Goal: Information Seeking & Learning: Understand process/instructions

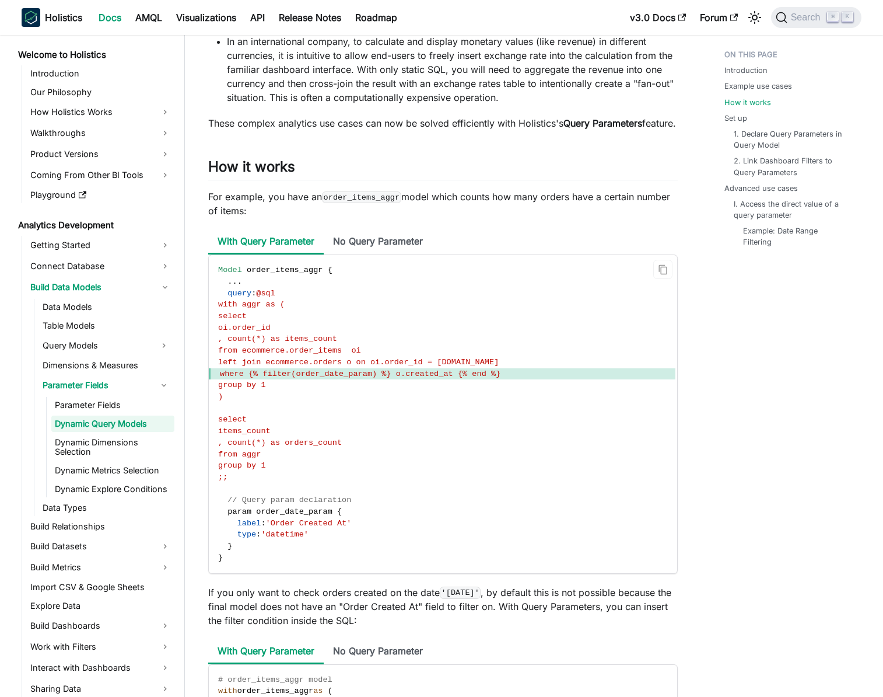
click at [448, 378] on span "where {% filter(order_date_param) %} o.created_at {% end %}" at bounding box center [360, 373] width 281 height 9
click at [453, 378] on span "where {% filter(order_date_param) %} o.created_at {% end %}" at bounding box center [360, 373] width 281 height 9
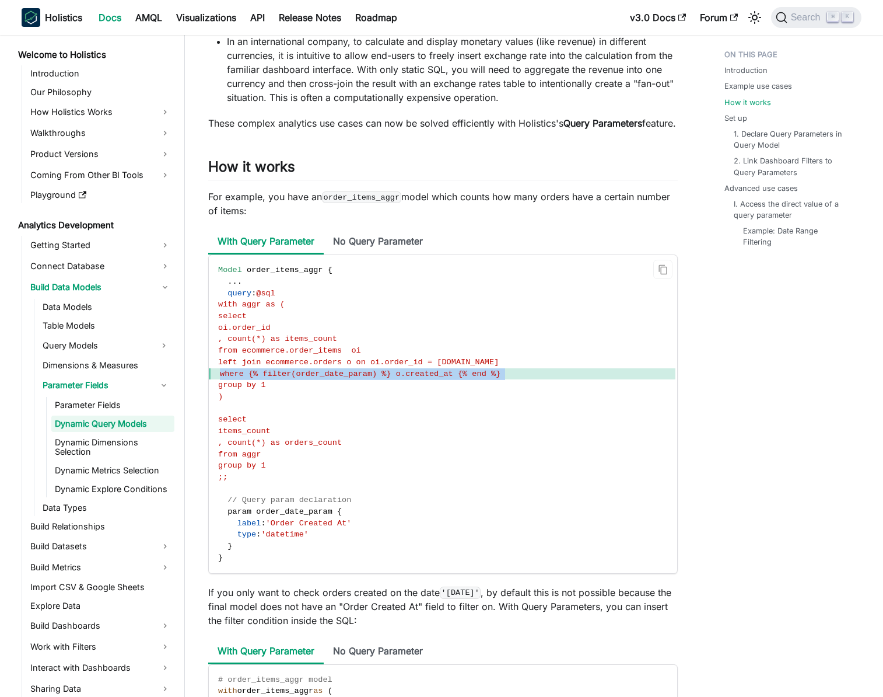
click at [453, 378] on span "where {% filter(order_date_param) %} o.created_at {% end %}" at bounding box center [360, 373] width 281 height 9
click at [457, 378] on span "where {% filter(order_date_param) %} o.created_at {% end %}" at bounding box center [360, 373] width 281 height 9
click at [355, 378] on span "where {% filter(order_date_param) %} o.created_at {% end %}" at bounding box center [360, 373] width 281 height 9
click at [365, 378] on span "where {% filter(order_date_param) %} o.created_at {% end %}" at bounding box center [360, 373] width 281 height 9
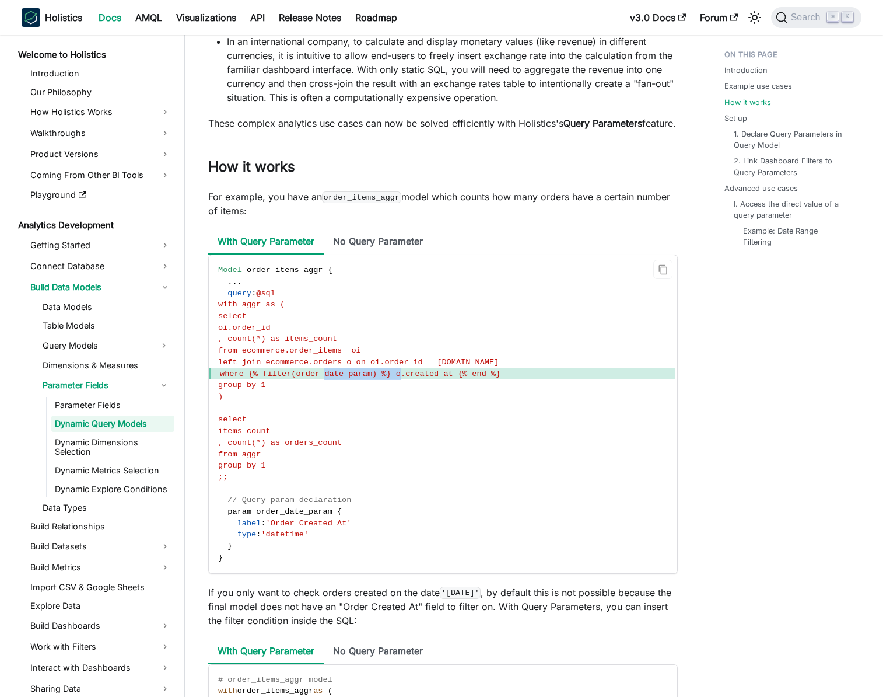
click at [365, 378] on span "where {% filter(order_date_param) %} o.created_at {% end %}" at bounding box center [360, 373] width 281 height 9
click at [372, 378] on span "where {% filter(order_date_param) %} o.created_at {% end %}" at bounding box center [360, 373] width 281 height 9
click at [364, 378] on span "where {% filter(order_date_param) %} o.created_at {% end %}" at bounding box center [360, 373] width 281 height 9
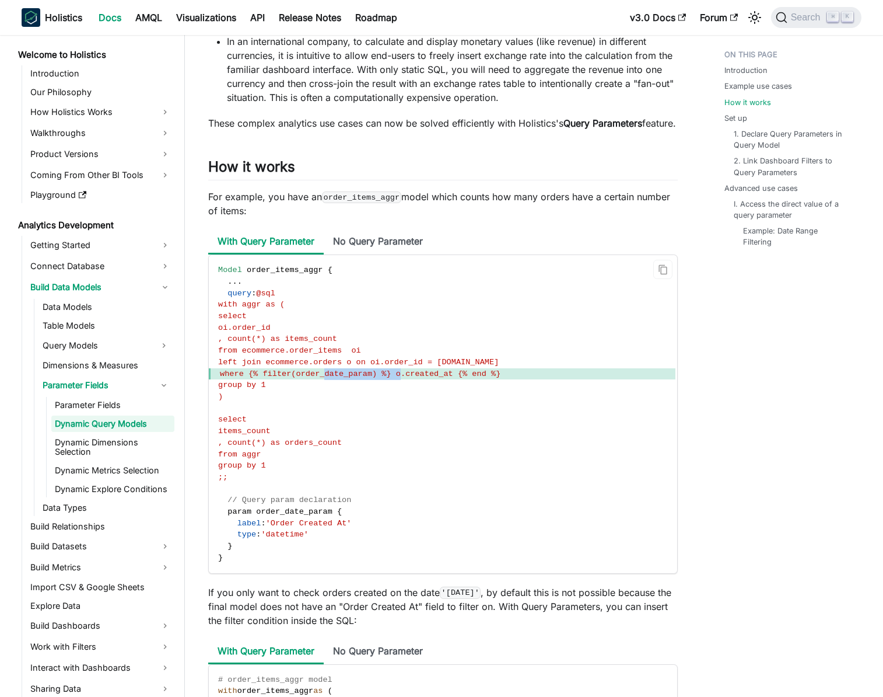
click at [369, 378] on span "where {% filter(order_date_param) %} o.created_at {% end %}" at bounding box center [360, 373] width 281 height 9
click at [373, 378] on span "where {% filter(order_date_param) %} o.created_at {% end %}" at bounding box center [360, 373] width 281 height 9
click at [378, 378] on span "where {% filter(order_date_param) %} o.created_at {% end %}" at bounding box center [360, 373] width 281 height 9
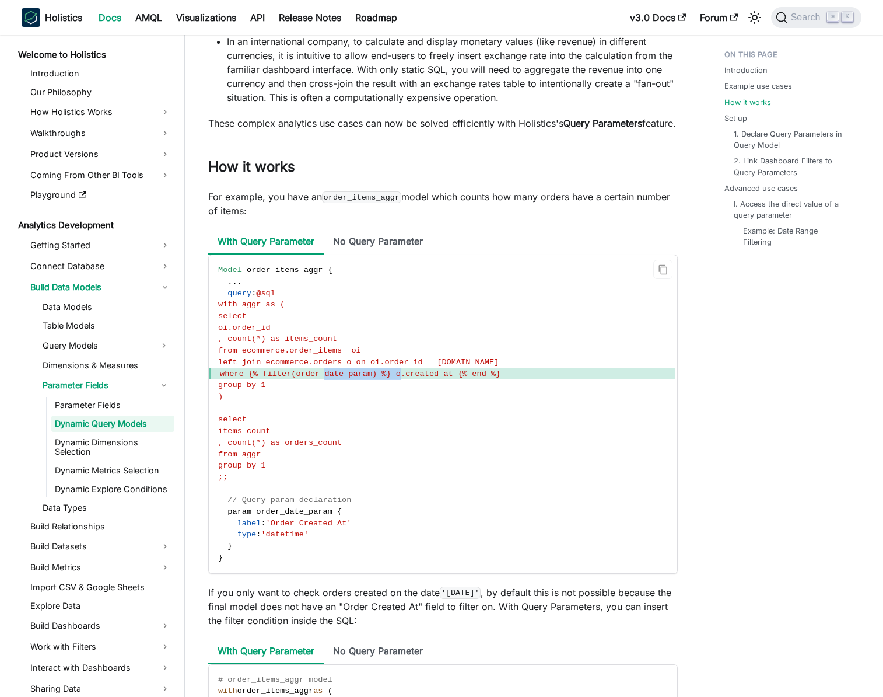
click at [378, 378] on span "where {% filter(order_date_param) %} o.created_at {% end %}" at bounding box center [360, 373] width 281 height 9
click at [371, 378] on span "where {% filter(order_date_param) %} o.created_at {% end %}" at bounding box center [360, 373] width 281 height 9
click at [396, 366] on span "left join ecommerce.orders o on oi.order_id = [DOMAIN_NAME]" at bounding box center [358, 362] width 281 height 9
click at [378, 378] on span "where {% filter(order_date_param) %} o.created_at {% end %}" at bounding box center [360, 373] width 281 height 9
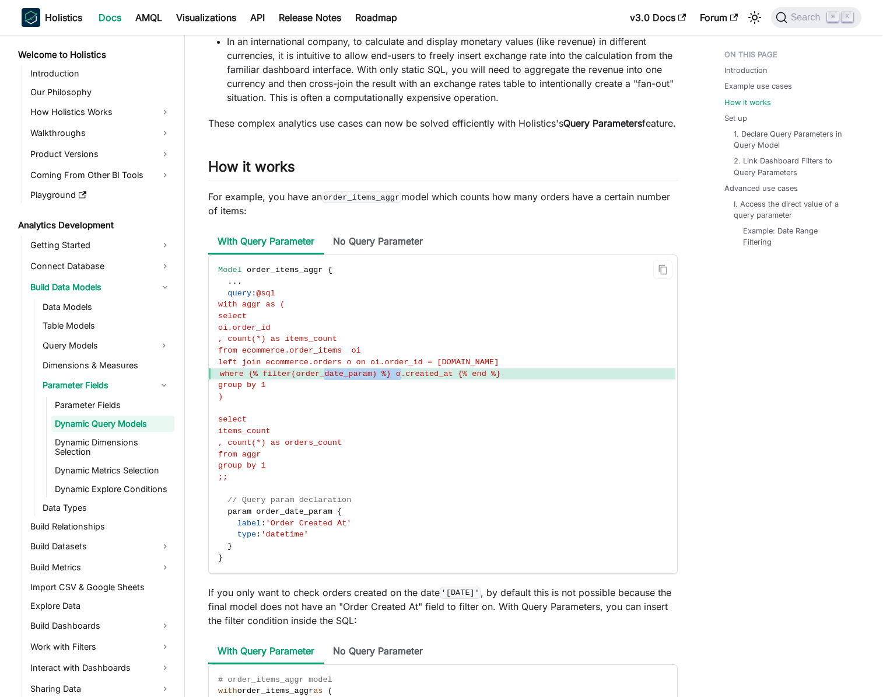
click at [378, 378] on span "where {% filter(order_date_param) %} o.created_at {% end %}" at bounding box center [360, 373] width 281 height 9
click at [383, 378] on span "where {% filter(order_date_param) %} o.created_at {% end %}" at bounding box center [360, 373] width 281 height 9
click at [138, 410] on link "Parameter Fields" at bounding box center [112, 405] width 123 height 16
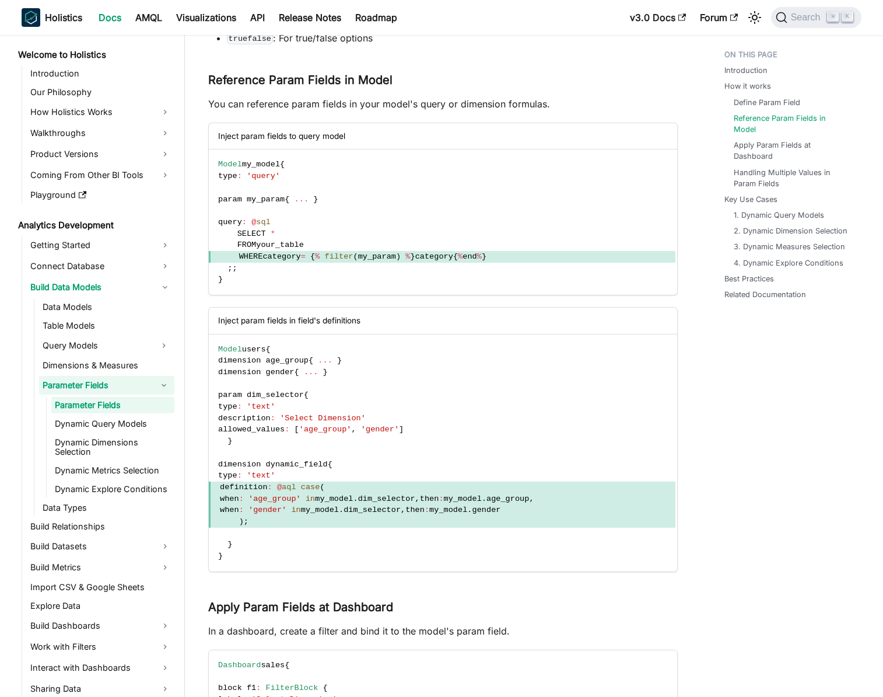
scroll to position [761, 0]
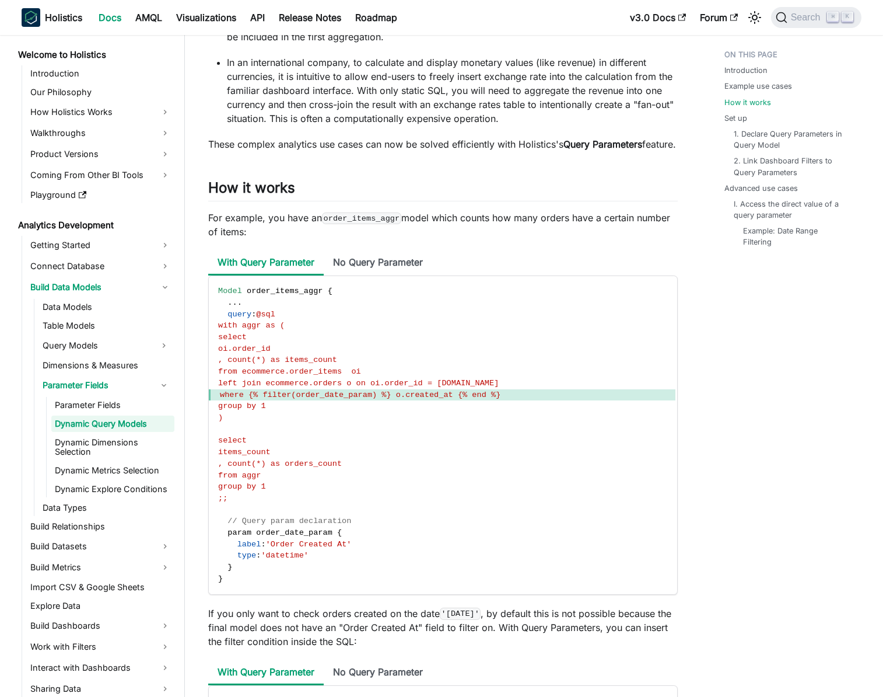
scroll to position [782, 0]
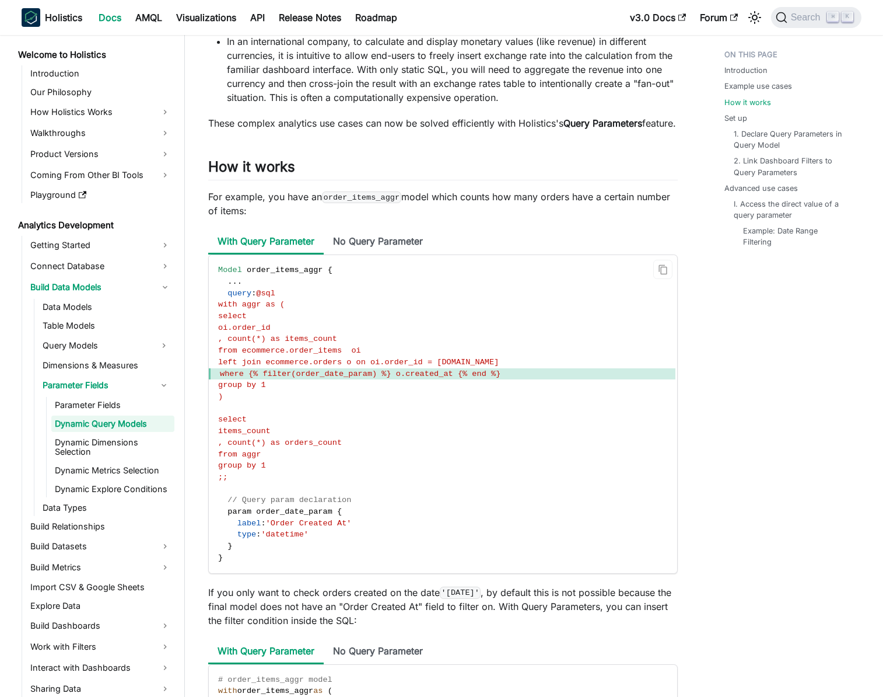
click at [404, 412] on code "Model order_items_aggr { . . . query : @sql with aggr as ( select oi.order_id ,…" at bounding box center [442, 413] width 467 height 317
click at [343, 378] on span "where {% filter(order_date_param) %} o.created_at {% end %}" at bounding box center [360, 373] width 281 height 9
click at [348, 378] on span "where {% filter(order_date_param) %} o.created_at {% end %}" at bounding box center [360, 373] width 281 height 9
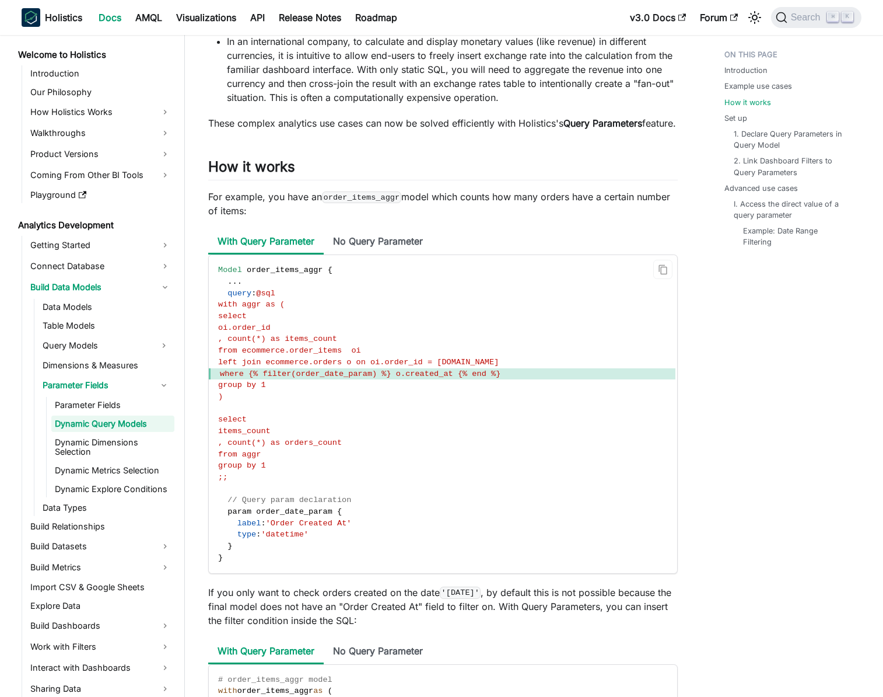
click at [309, 314] on code "Model order_items_aggr { . . . query : @sql with aggr as ( select oi.order_id ,…" at bounding box center [442, 413] width 467 height 317
click at [315, 312] on code "Model order_items_aggr { . . . query : @sql with aggr as ( select oi.order_id ,…" at bounding box center [442, 413] width 467 height 317
click at [370, 380] on span "where {% filter(order_date_param) %} o.created_at {% end %}" at bounding box center [442, 374] width 467 height 12
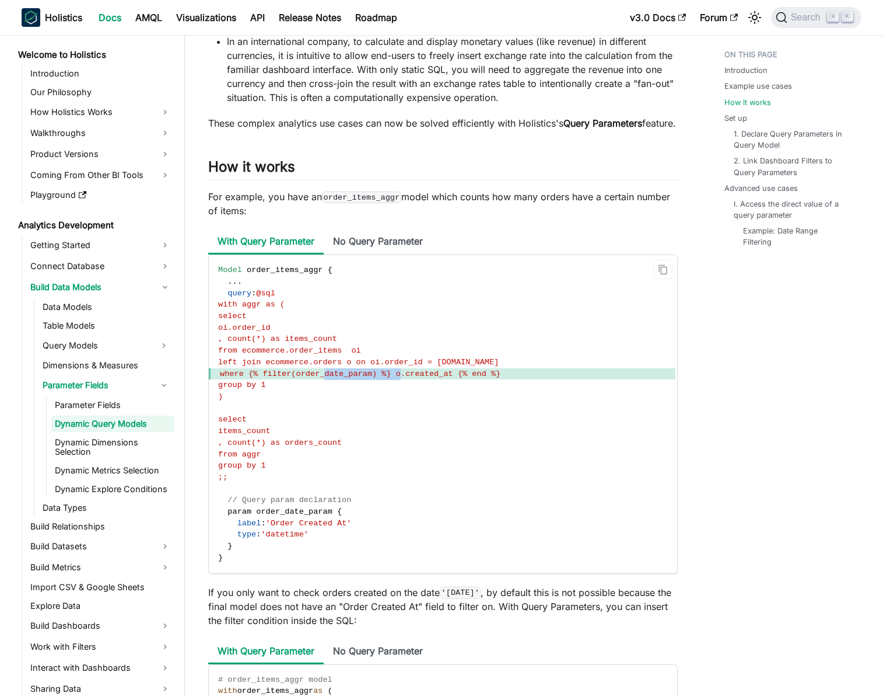
click at [370, 380] on span "where {% filter(order_date_param) %} o.created_at {% end %}" at bounding box center [442, 374] width 467 height 12
click at [369, 378] on span "where {% filter(order_date_param) %} o.created_at {% end %}" at bounding box center [360, 373] width 281 height 9
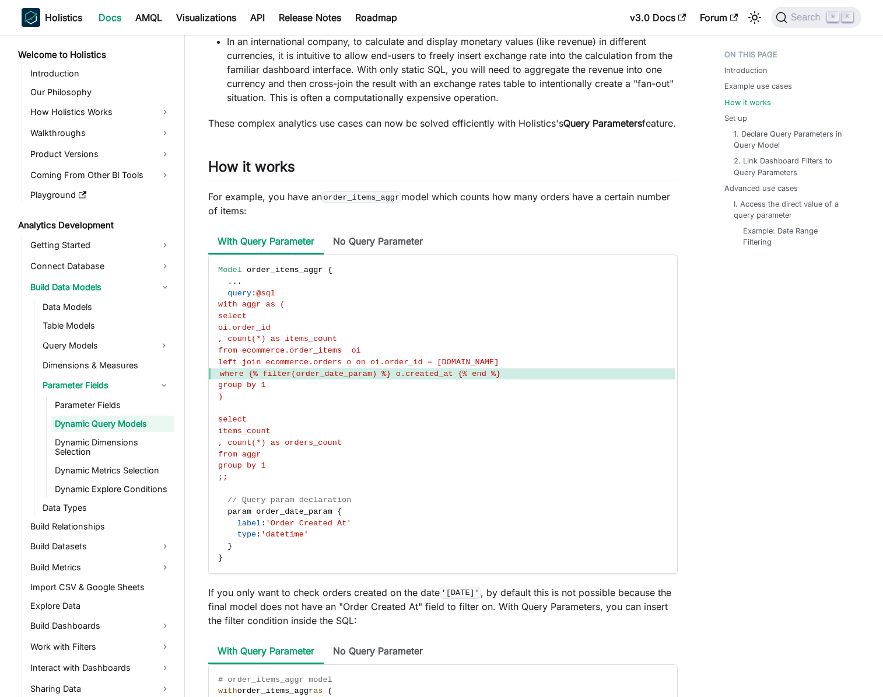
click at [274, 210] on p "For example, you have an order_items_aggr model which counts how many orders ha…" at bounding box center [443, 204] width 470 height 28
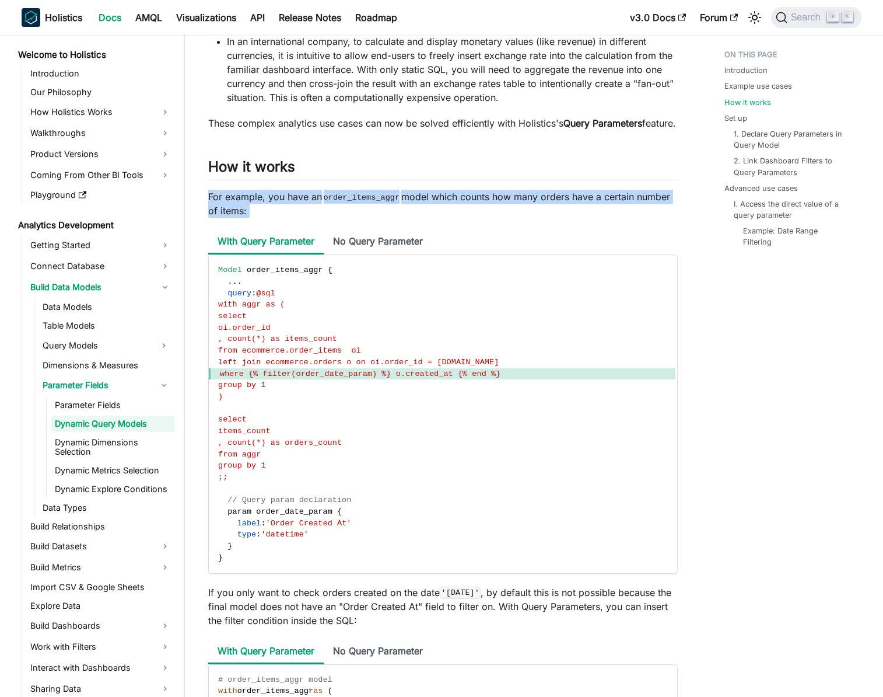
click at [274, 210] on p "For example, you have an order_items_aggr model which counts how many orders ha…" at bounding box center [443, 204] width 470 height 28
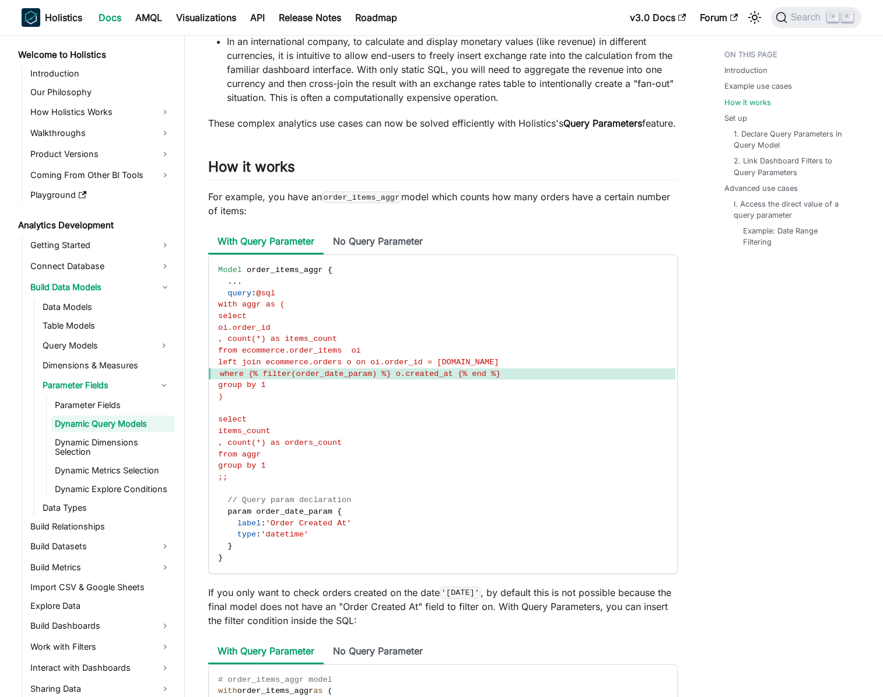
click at [282, 211] on p "For example, you have an order_items_aggr model which counts how many orders ha…" at bounding box center [443, 204] width 470 height 28
click at [355, 246] on li "No Query Parameter" at bounding box center [378, 241] width 109 height 25
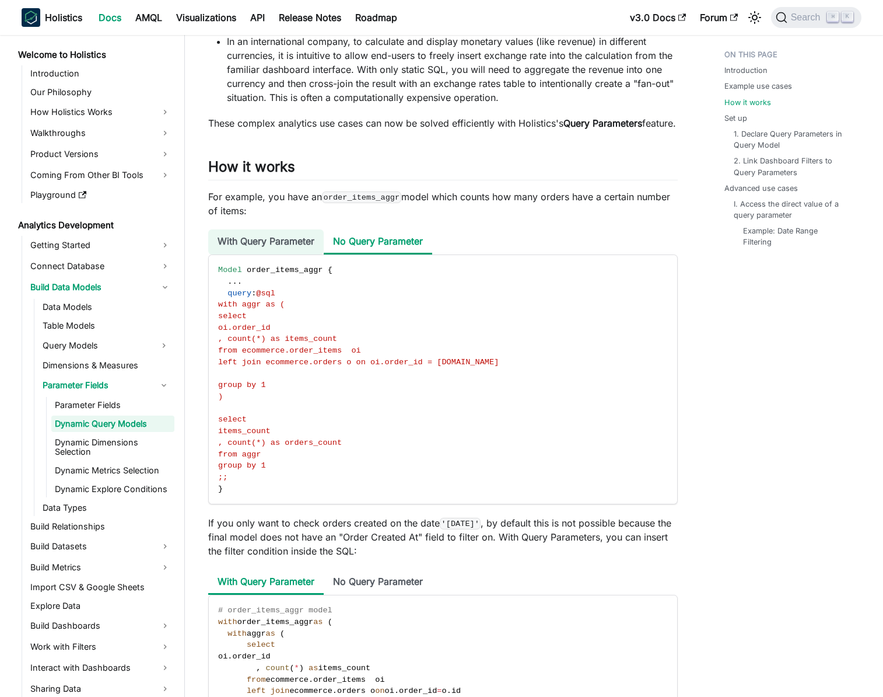
click at [294, 254] on li "With Query Parameter" at bounding box center [266, 241] width 116 height 25
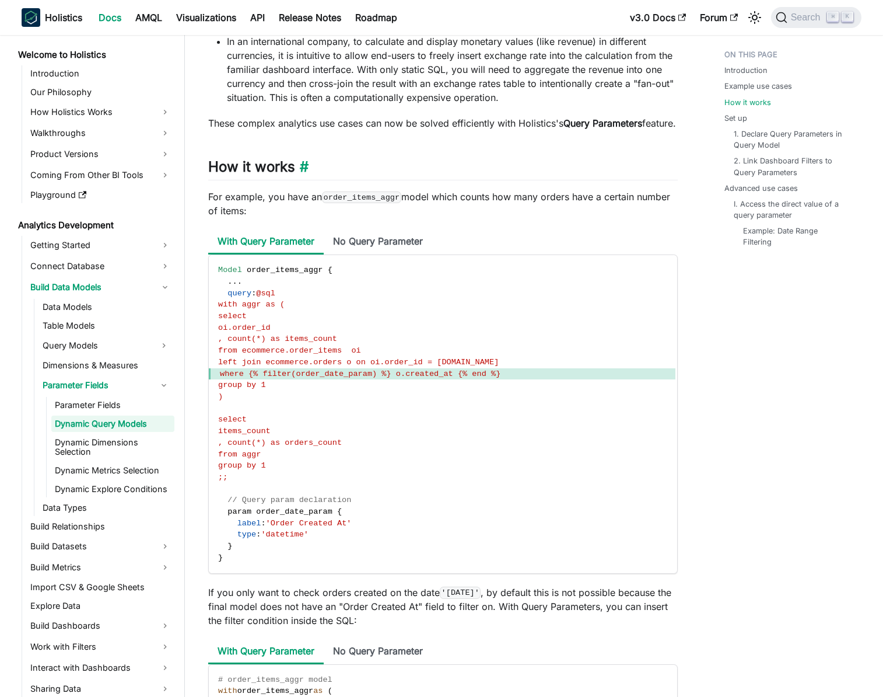
click at [323, 180] on h2 "How it works ​" at bounding box center [443, 169] width 470 height 22
click at [333, 203] on code "order_items_aggr" at bounding box center [361, 197] width 79 height 12
